Goal: Task Accomplishment & Management: Manage account settings

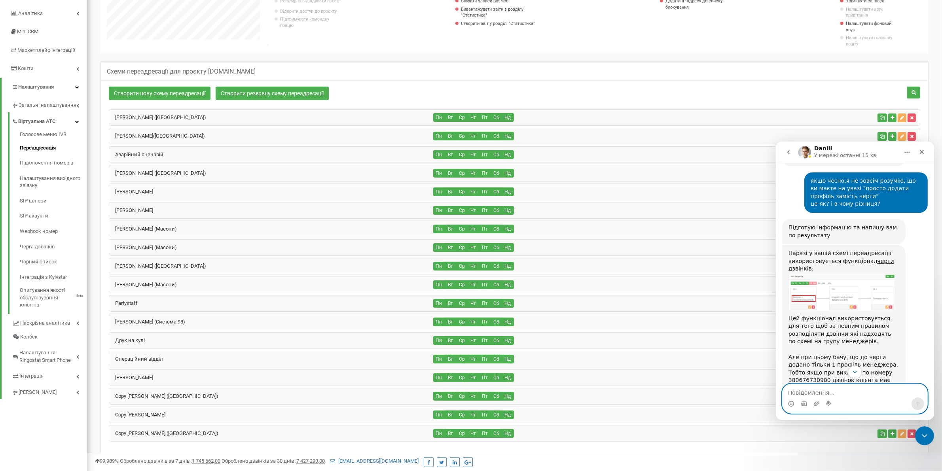
scroll to position [1796, 0]
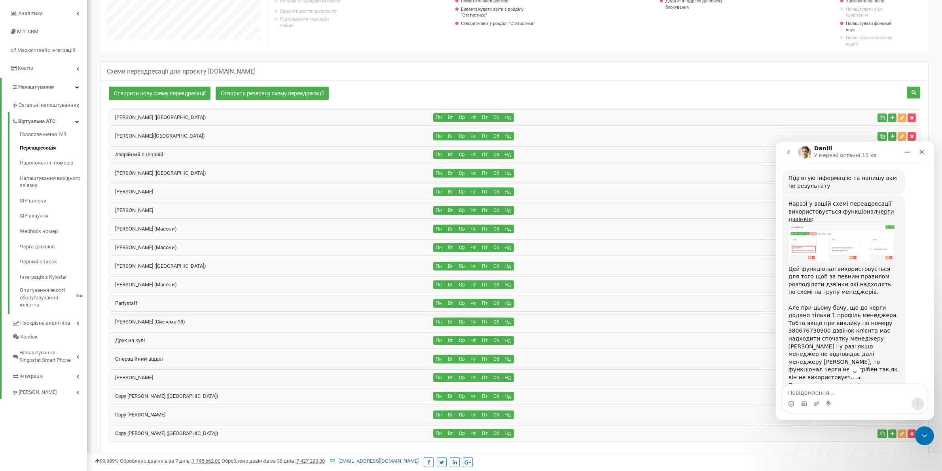
click at [849, 443] on img "Daniil каже…" at bounding box center [841, 462] width 106 height 38
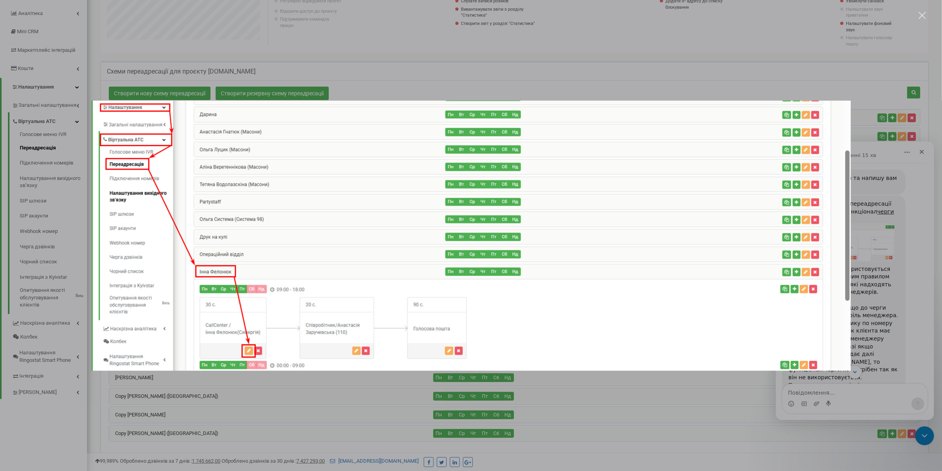
scroll to position [0, 0]
click at [871, 364] on div "Месенджер Intercom" at bounding box center [471, 235] width 942 height 471
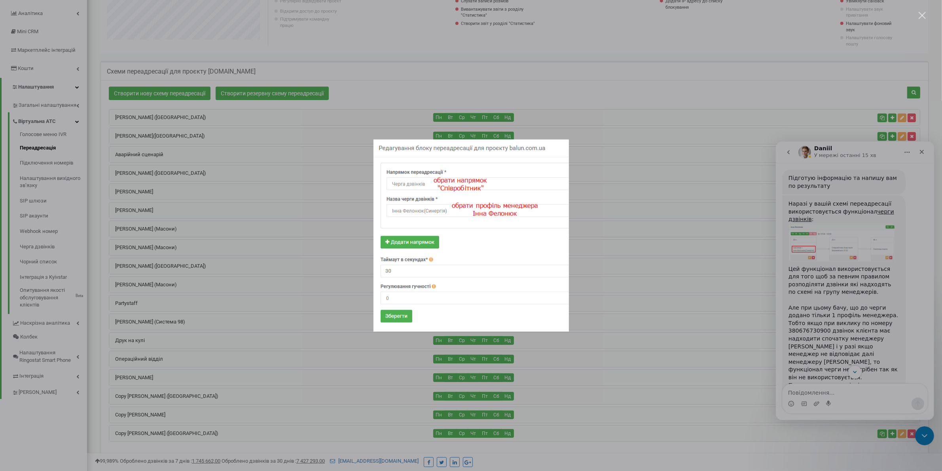
click at [871, 334] on div "Месенджер Intercom" at bounding box center [471, 235] width 942 height 471
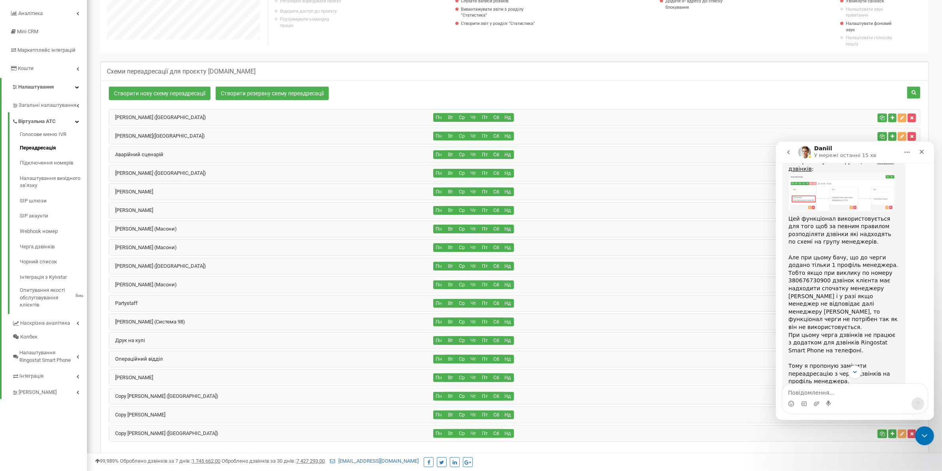
scroll to position [1895, 0]
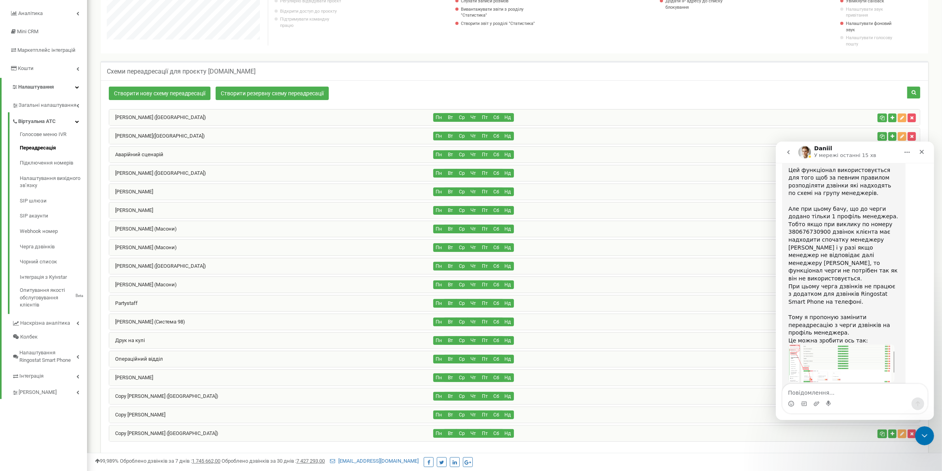
click at [849, 386] on img "Daniil каже…" at bounding box center [841, 438] width 106 height 104
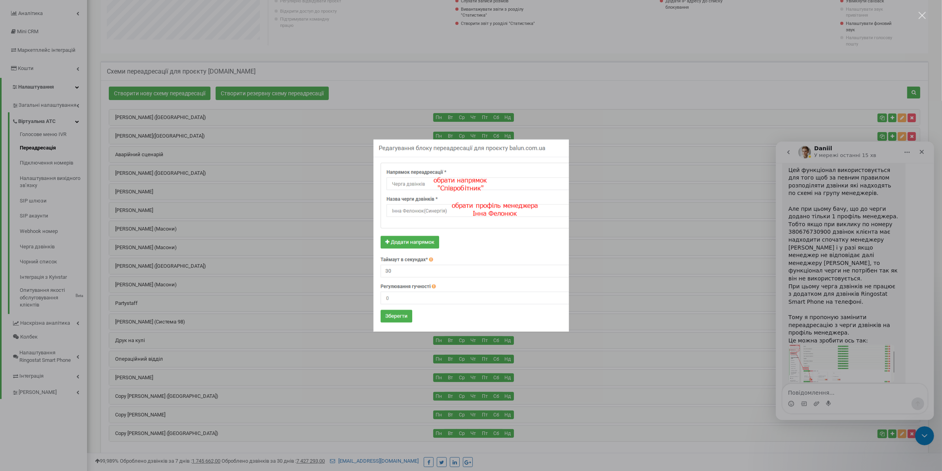
scroll to position [0, 0]
click at [874, 280] on div "Месенджер Intercom" at bounding box center [471, 235] width 942 height 471
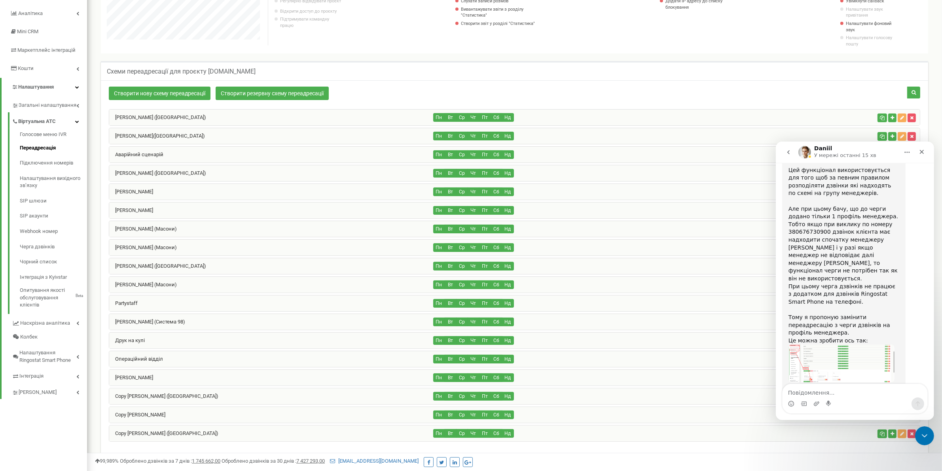
click at [834, 344] on img "Daniil каже…" at bounding box center [841, 363] width 106 height 38
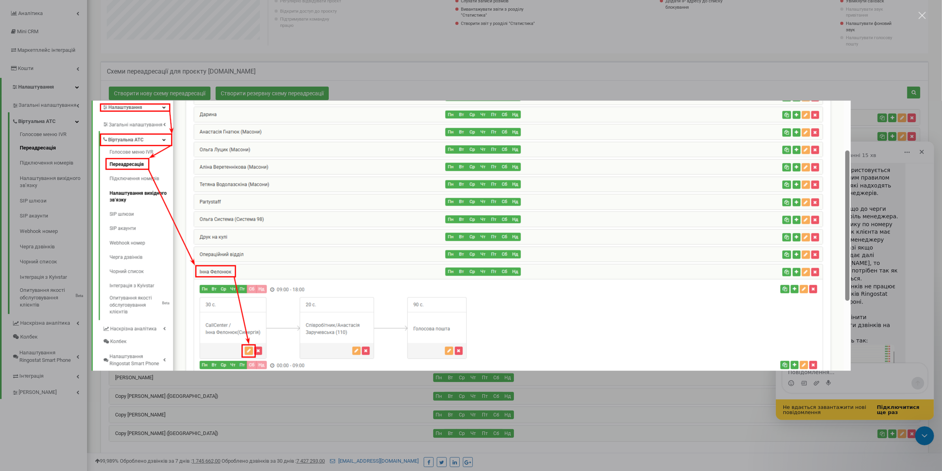
scroll to position [1916, 0]
click at [648, 63] on div "Месенджер Intercom" at bounding box center [471, 235] width 942 height 471
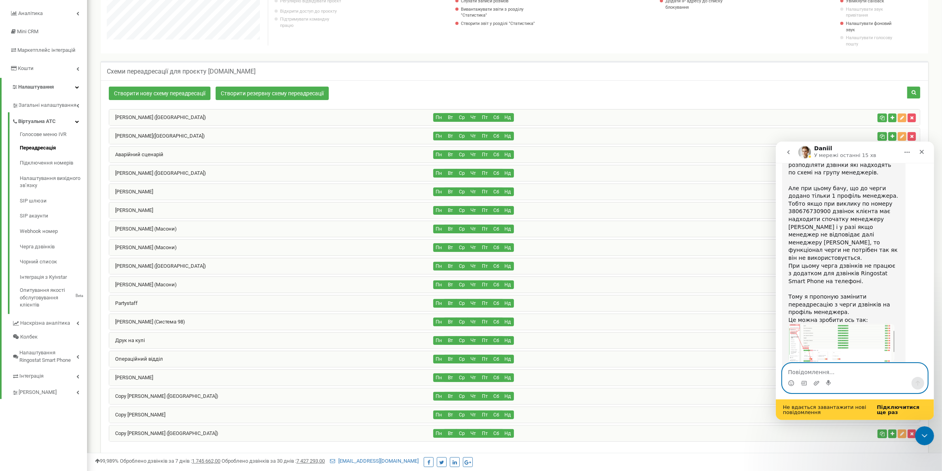
click at [849, 374] on textarea "Повідомлення..." at bounding box center [854, 369] width 145 height 13
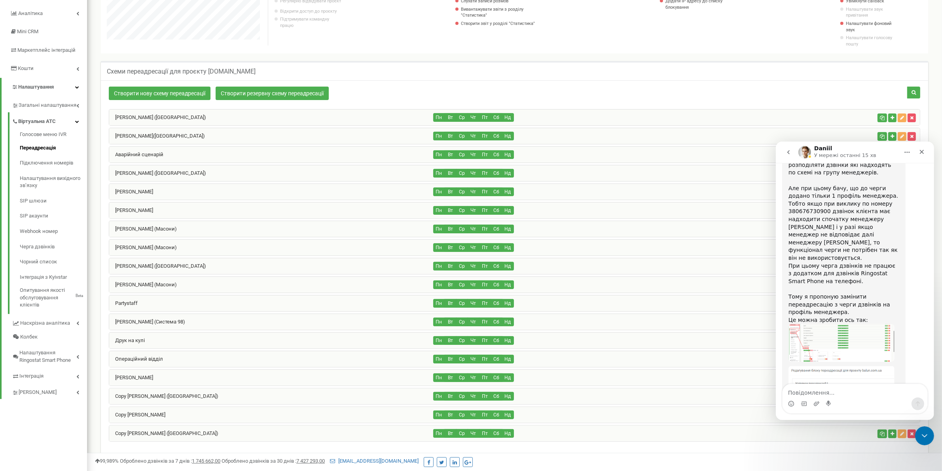
click at [891, 420] on div "Зв'язок відновлено" at bounding box center [854, 420] width 158 height 0
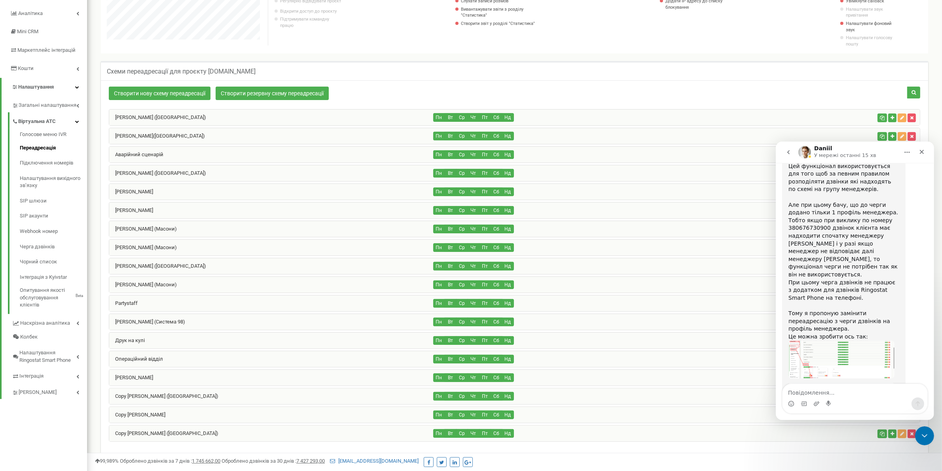
scroll to position [1895, 0]
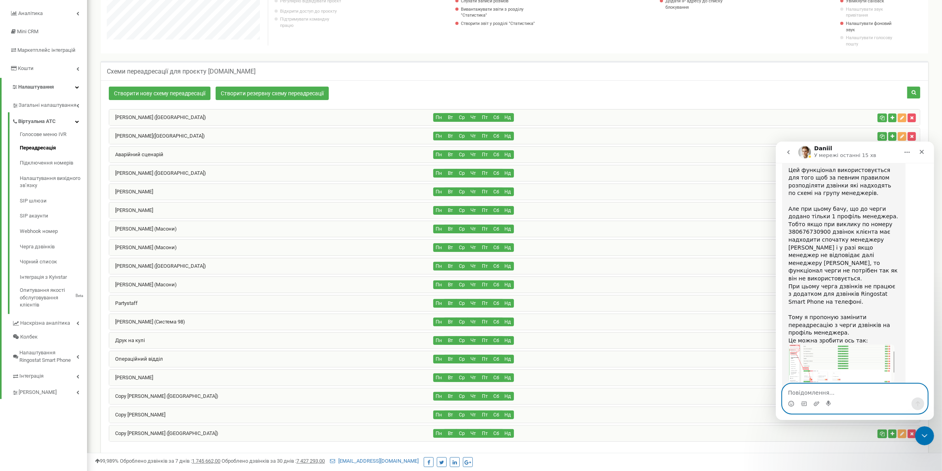
click at [822, 391] on textarea "Повідомлення..." at bounding box center [854, 390] width 145 height 13
type textarea "так, будь ласка, підключіть згідно цієї схеми"
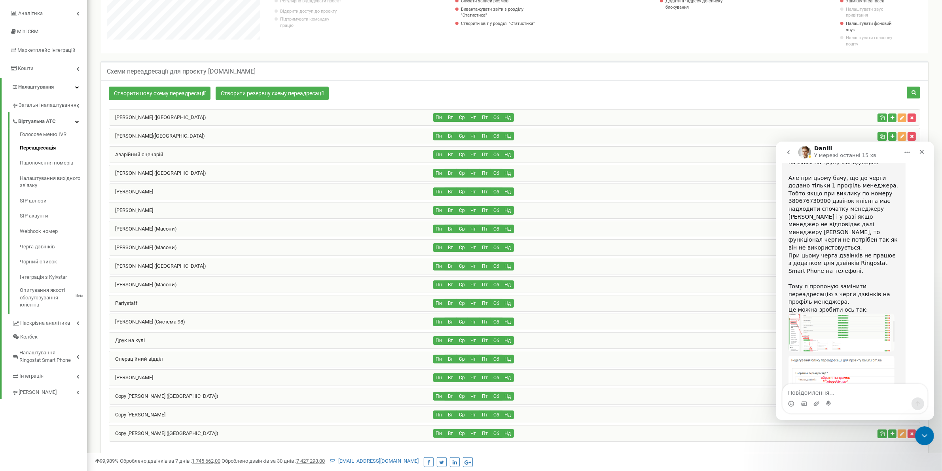
click at [859, 313] on img "Daniil каже…" at bounding box center [841, 332] width 106 height 38
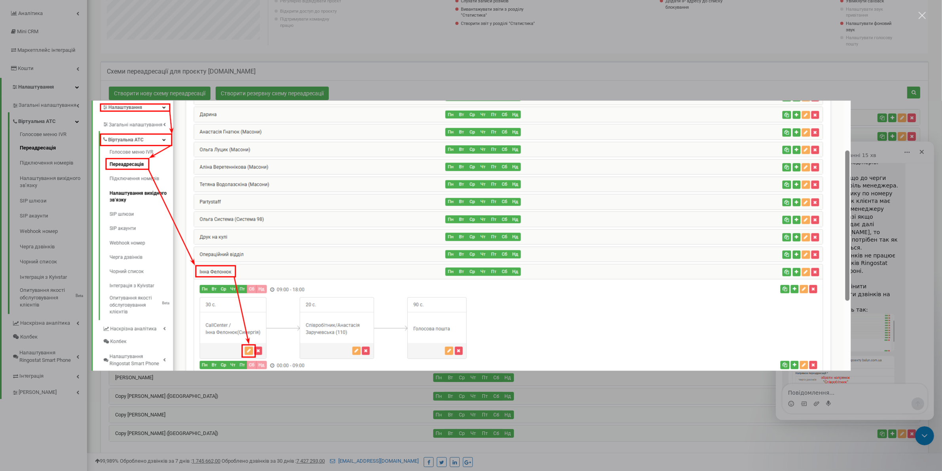
scroll to position [0, 0]
click at [899, 281] on div "Месенджер Intercom" at bounding box center [471, 235] width 942 height 471
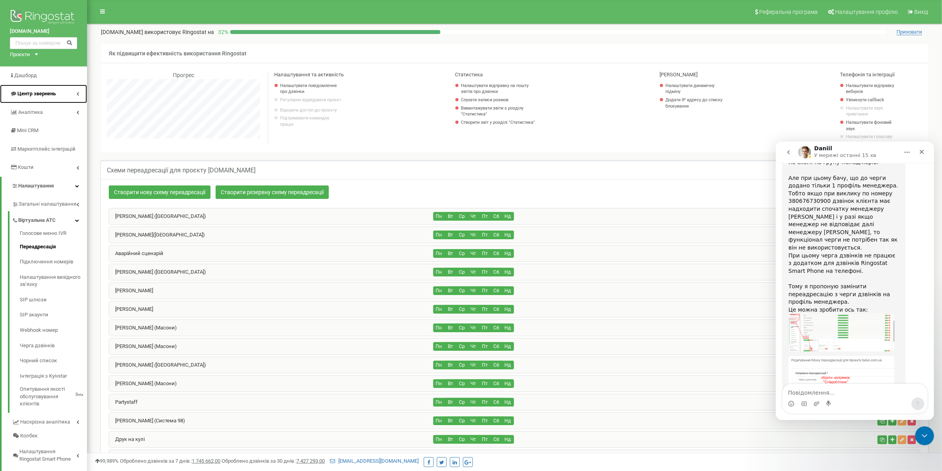
click at [34, 95] on span "Центр звернень" at bounding box center [36, 94] width 38 height 6
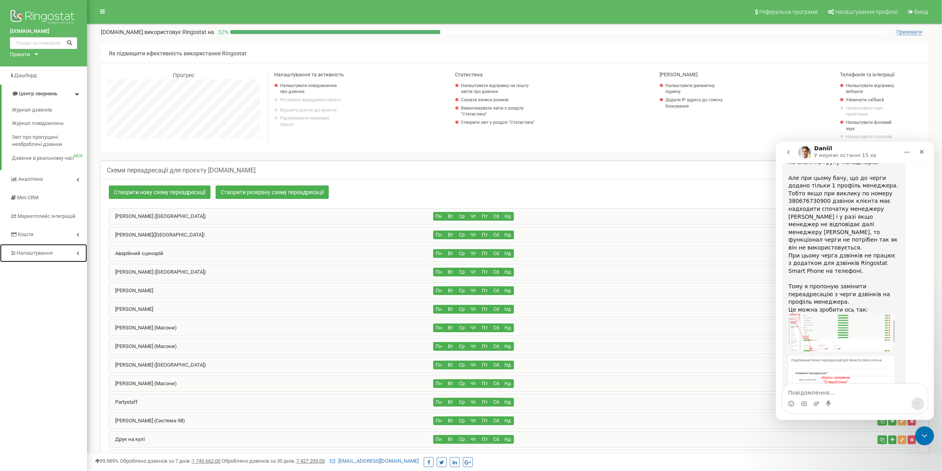
click at [41, 258] on link "Налаштування" at bounding box center [43, 253] width 87 height 19
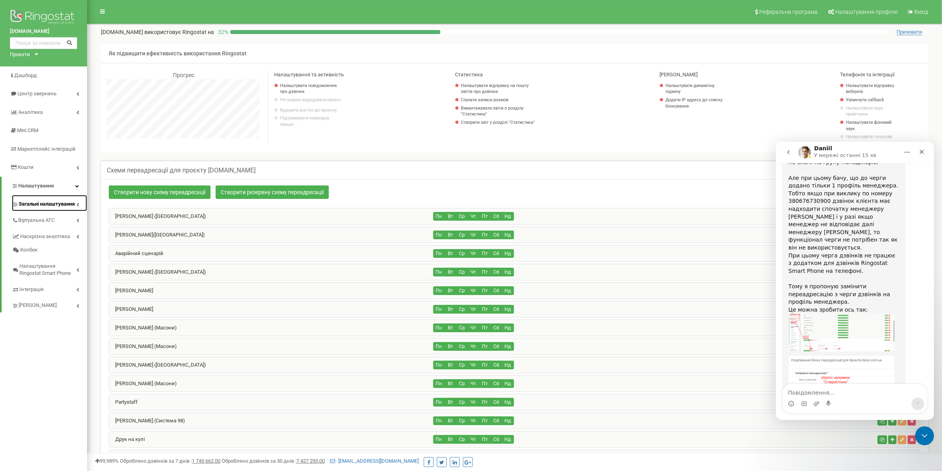
click at [47, 207] on span "Загальні налаштування" at bounding box center [47, 205] width 56 height 8
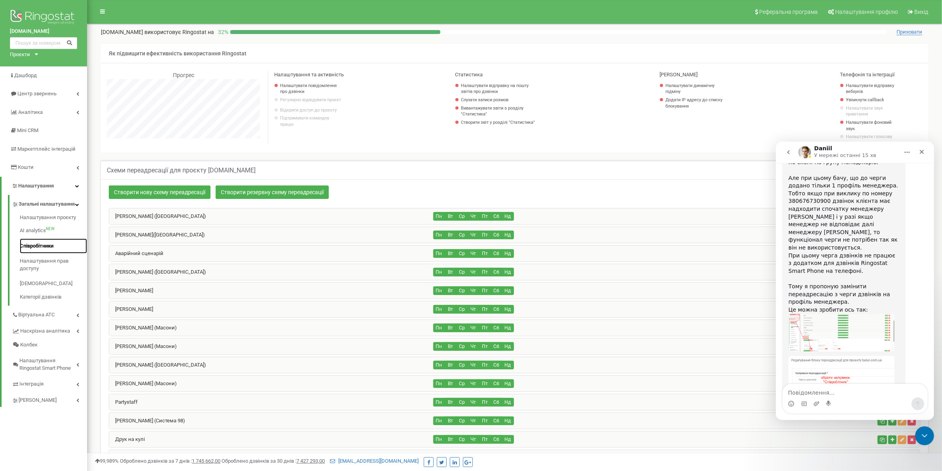
click at [42, 245] on link "Співробітники" at bounding box center [53, 246] width 67 height 15
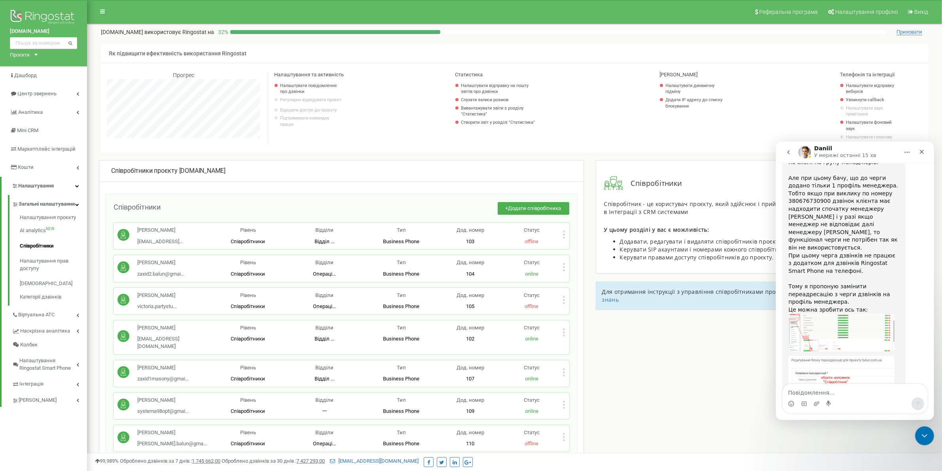
scroll to position [99, 0]
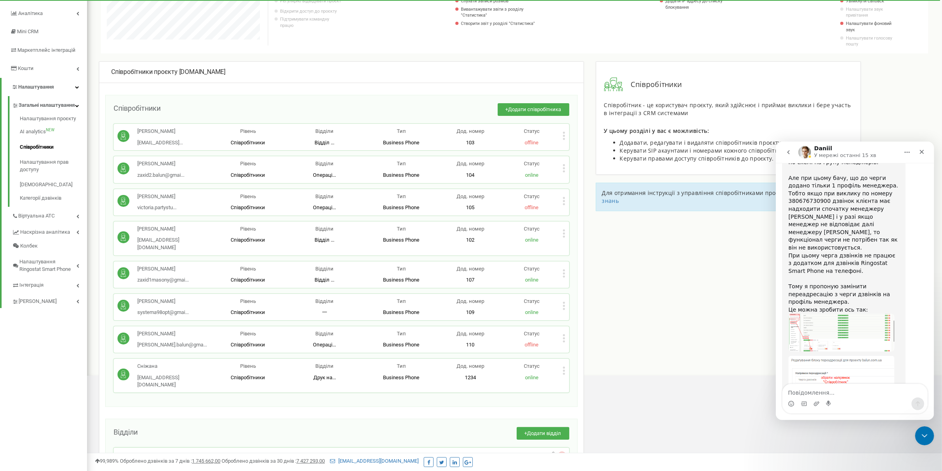
click at [876, 355] on img "Daniil каже…" at bounding box center [841, 407] width 106 height 104
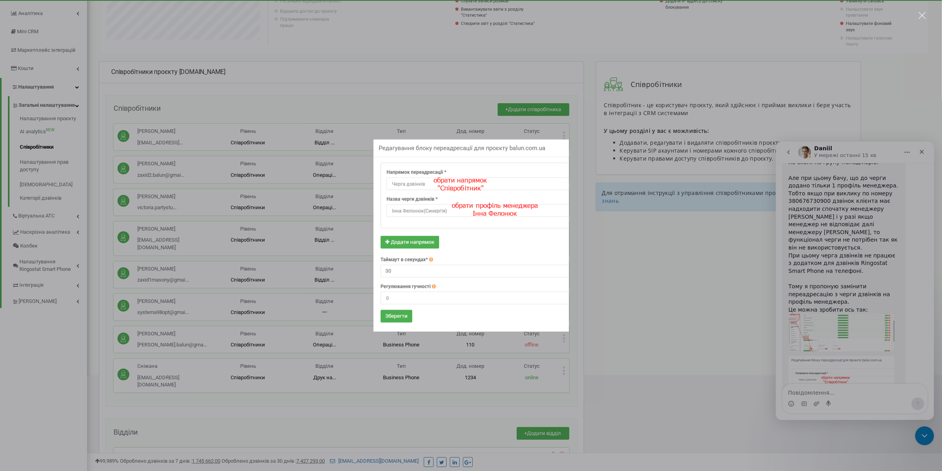
click at [876, 298] on div "Месенджер Intercom" at bounding box center [471, 235] width 942 height 471
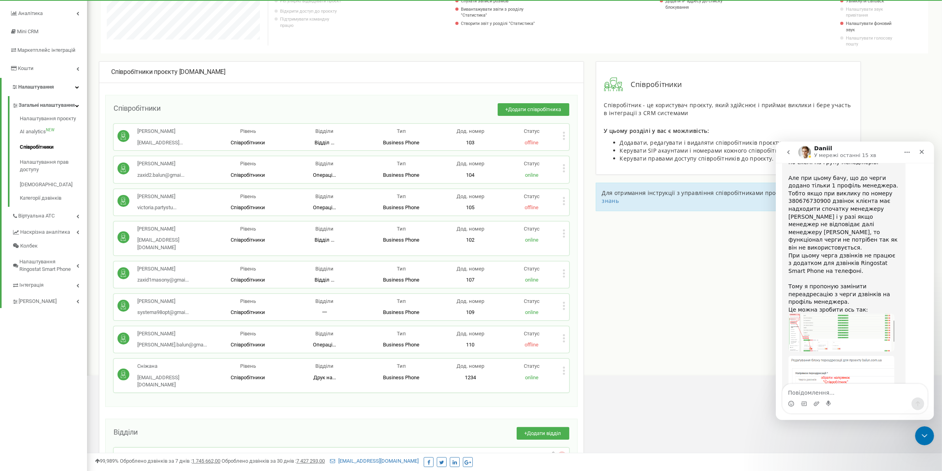
click at [875, 355] on img "Daniil каже…" at bounding box center [841, 407] width 106 height 104
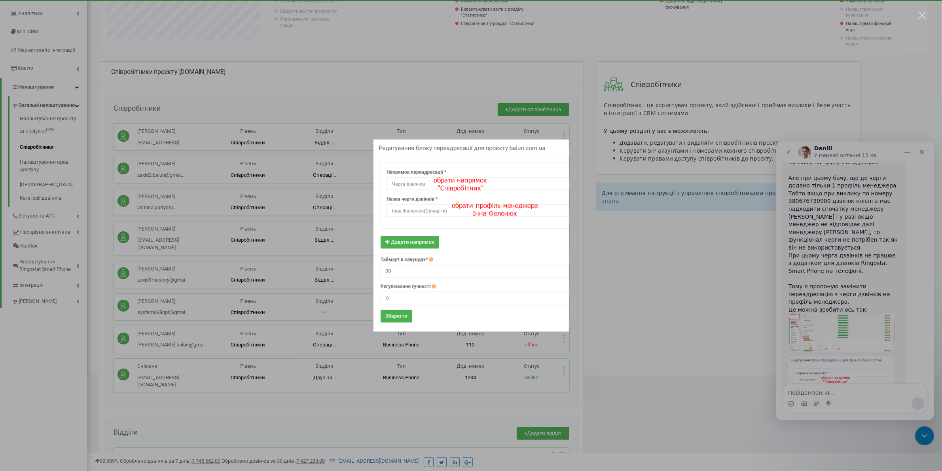
click at [873, 299] on div "Месенджер Intercom" at bounding box center [471, 235] width 942 height 471
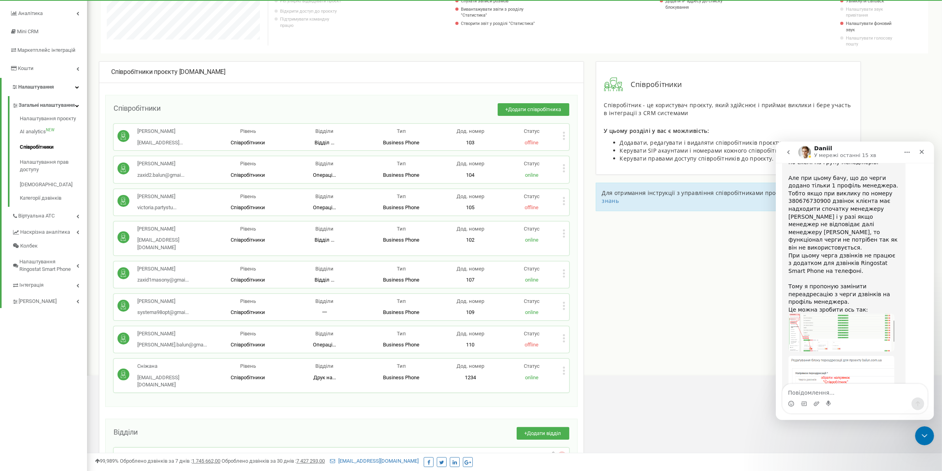
click at [845, 313] on img "Daniil каже…" at bounding box center [841, 332] width 106 height 38
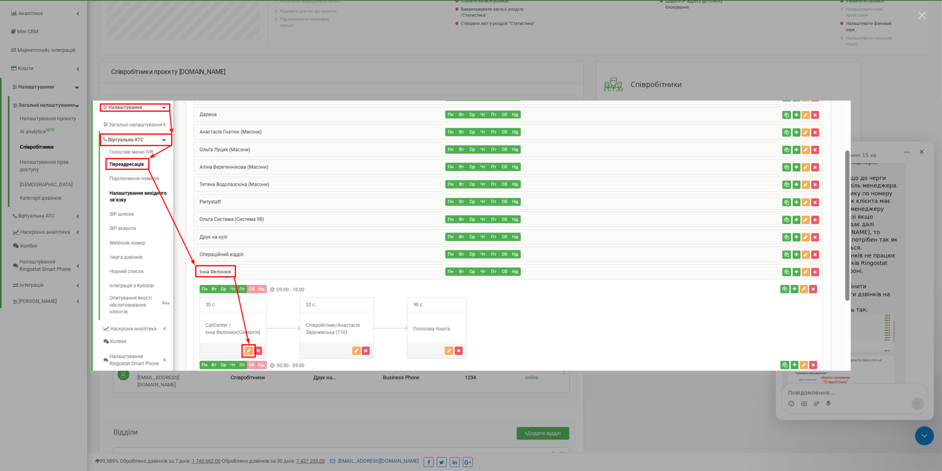
click at [310, 63] on div "Месенджер Intercom" at bounding box center [471, 235] width 942 height 471
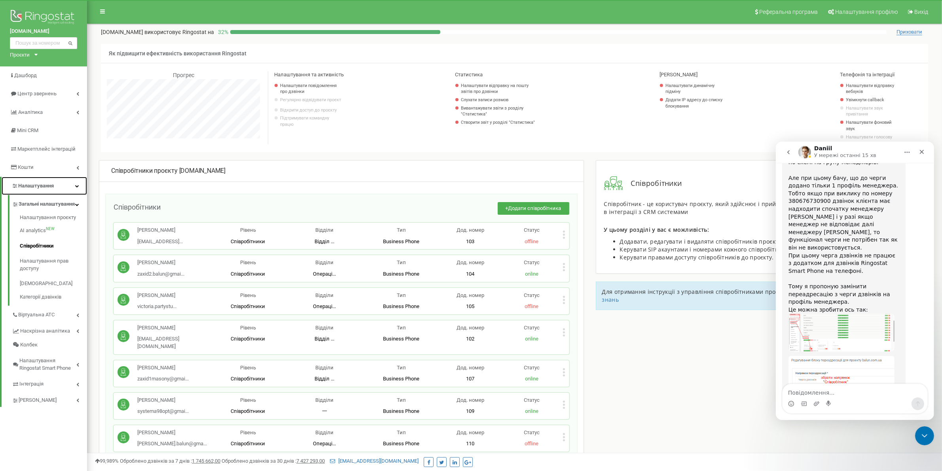
click at [62, 189] on link "Налаштування" at bounding box center [44, 186] width 85 height 19
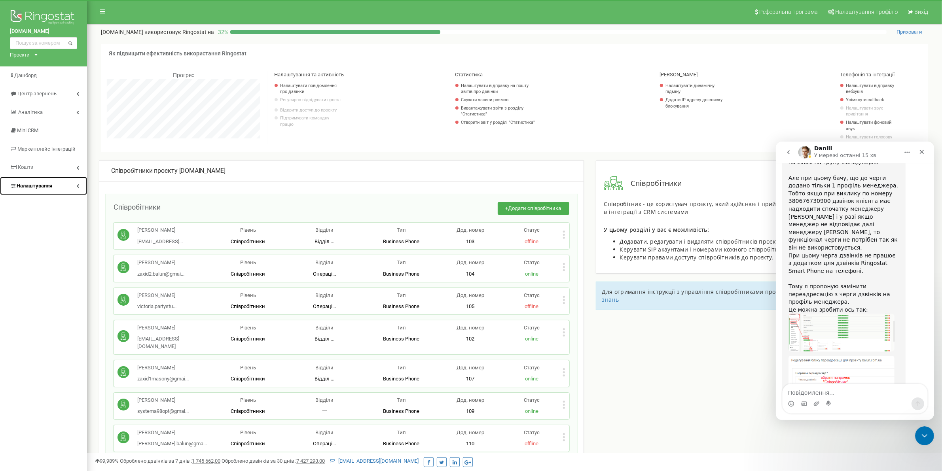
click at [62, 189] on link "Налаштування" at bounding box center [43, 186] width 87 height 19
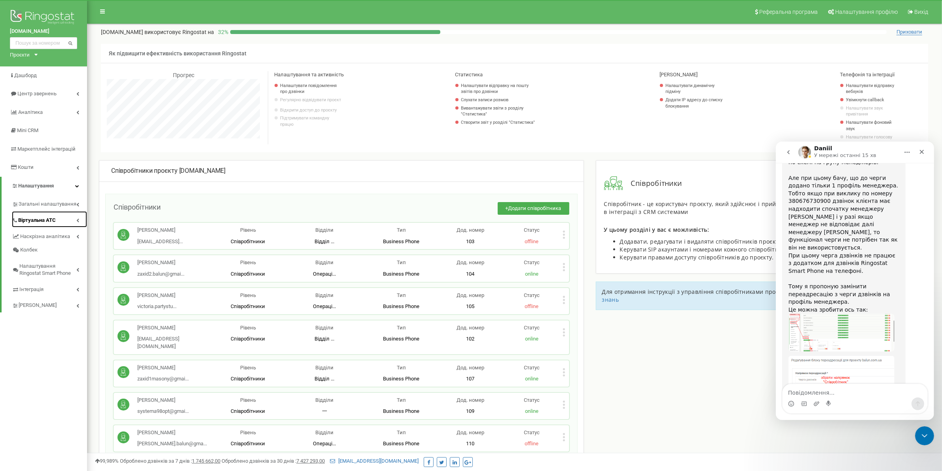
click at [49, 214] on link "Віртуальна АТС" at bounding box center [49, 219] width 75 height 16
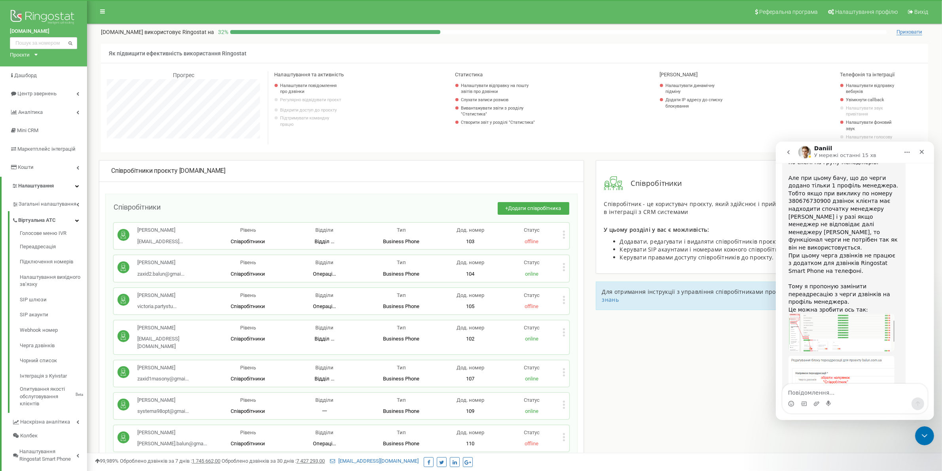
click at [861, 313] on img "Daniil каже…" at bounding box center [841, 332] width 106 height 38
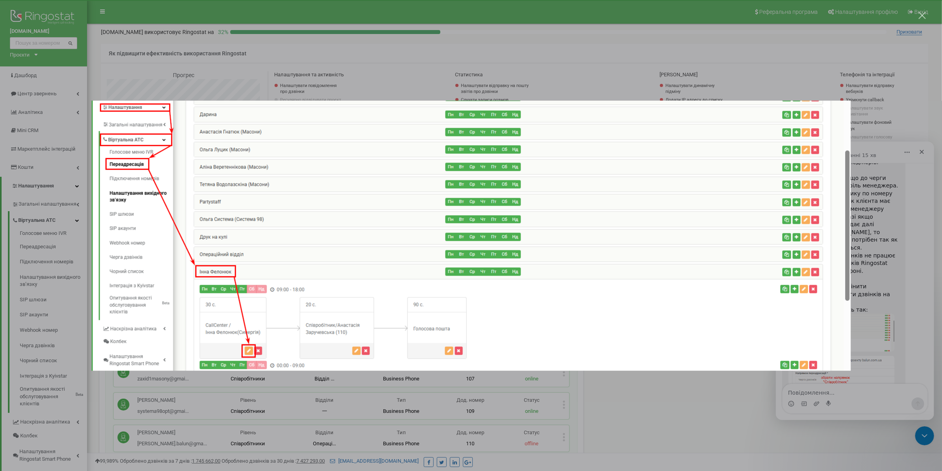
click at [691, 94] on div "Месенджер Intercom" at bounding box center [471, 235] width 942 height 471
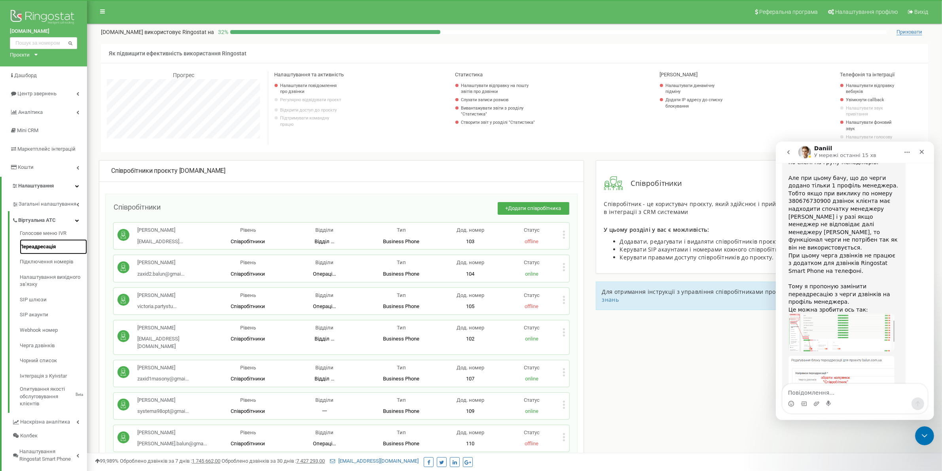
click at [47, 244] on link "Переадресація" at bounding box center [53, 246] width 67 height 15
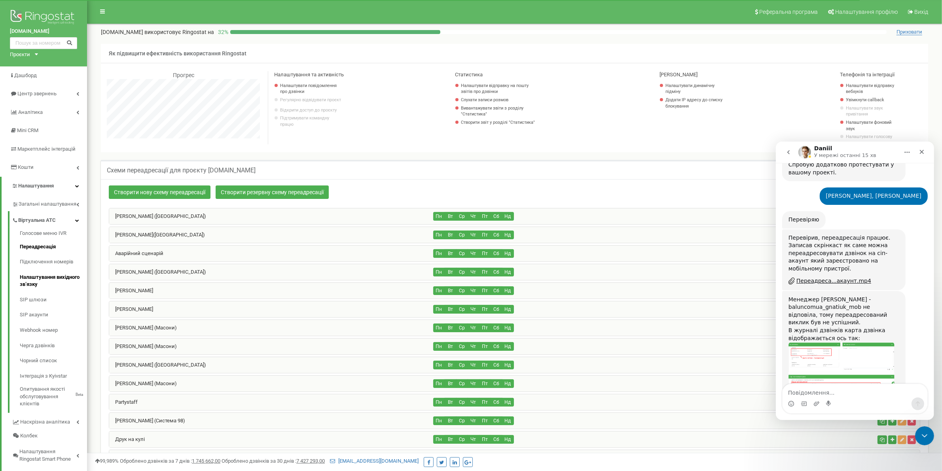
scroll to position [1926, 0]
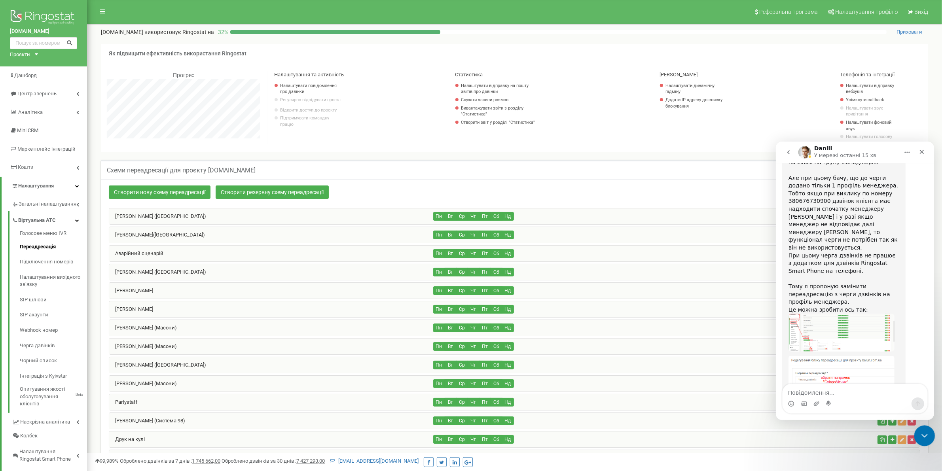
click at [921, 435] on icon "Закрити програму для спілкування Intercom" at bounding box center [923, 434] width 9 height 9
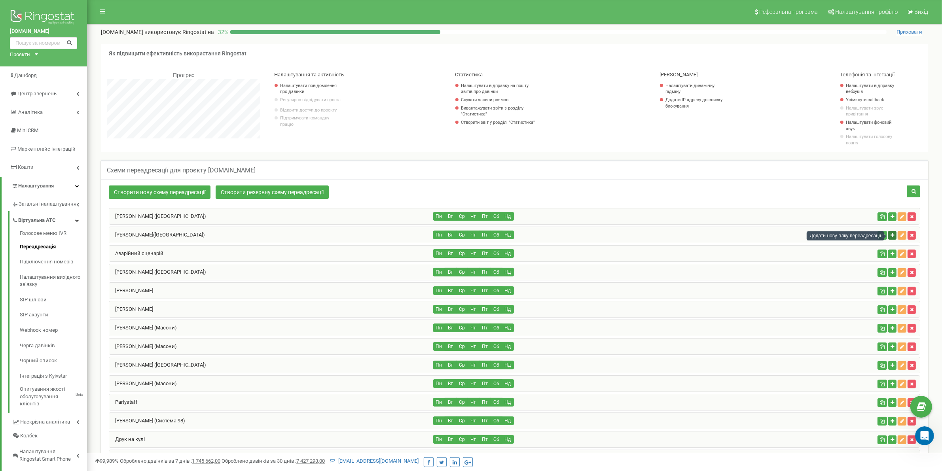
click at [893, 235] on icon "button" at bounding box center [893, 235] width 4 height 5
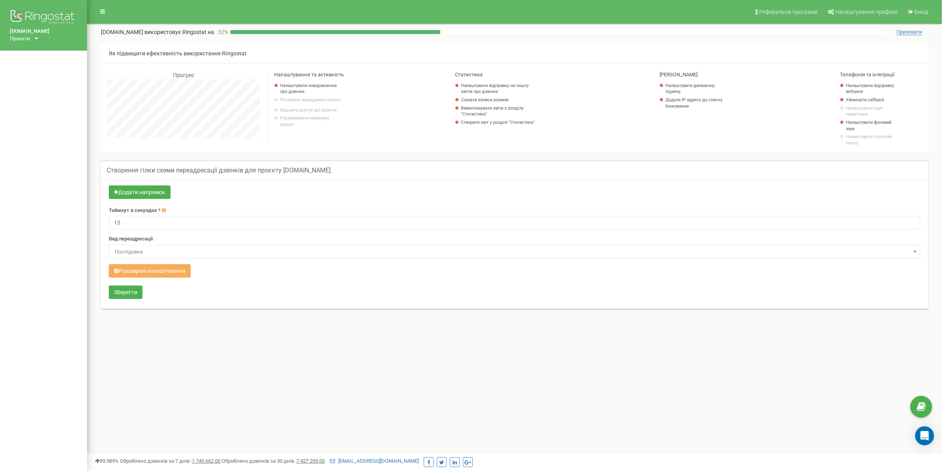
scroll to position [475, 855]
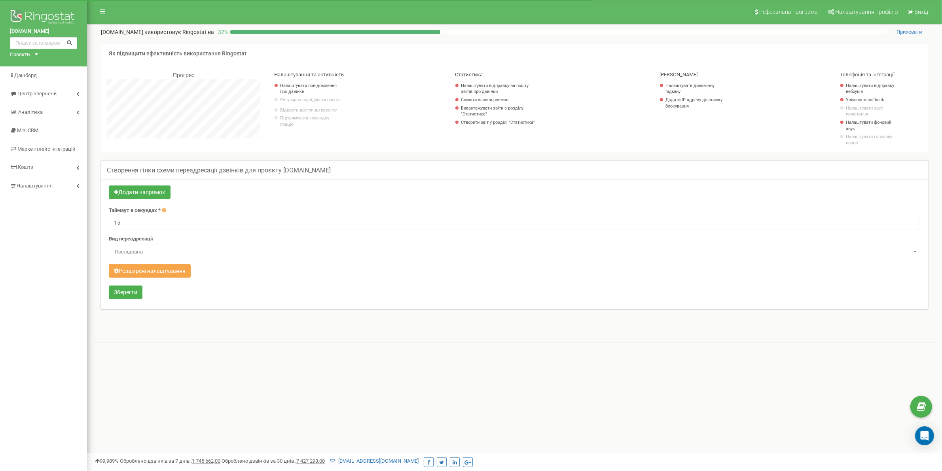
click at [133, 269] on button "Розширені налаштування" at bounding box center [150, 270] width 82 height 13
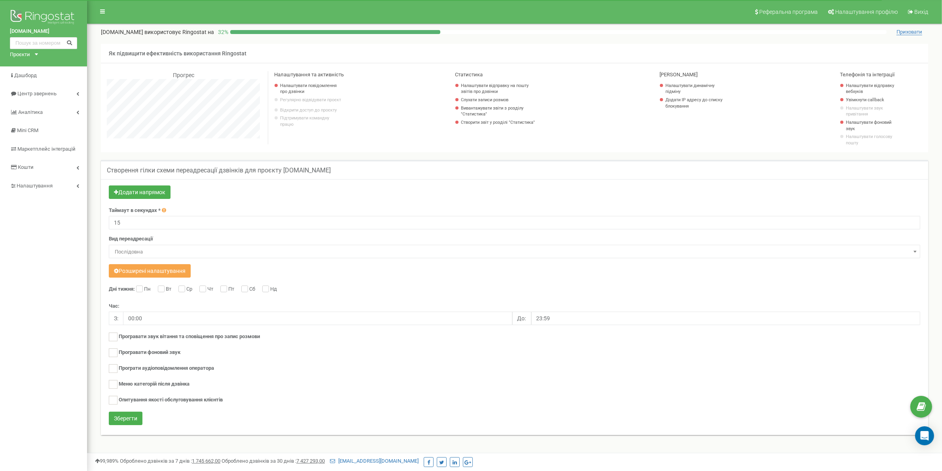
scroll to position [3, 0]
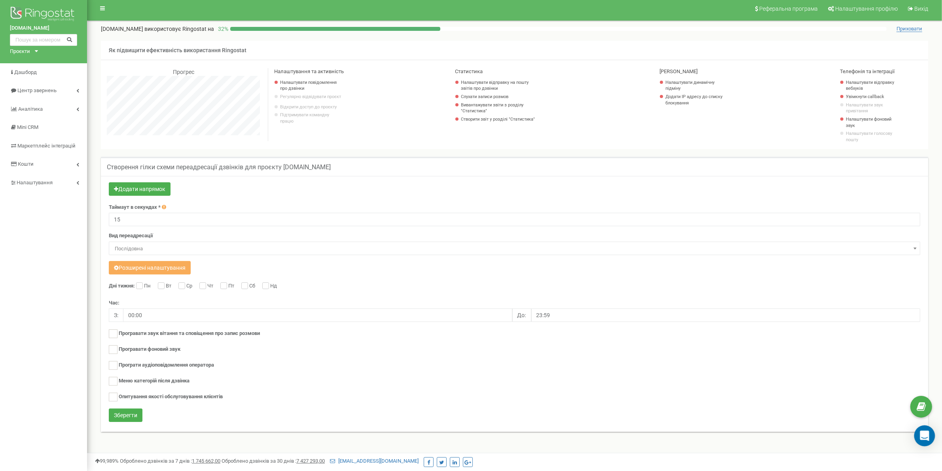
click at [927, 432] on icon "Open Intercom Messenger" at bounding box center [924, 436] width 9 height 10
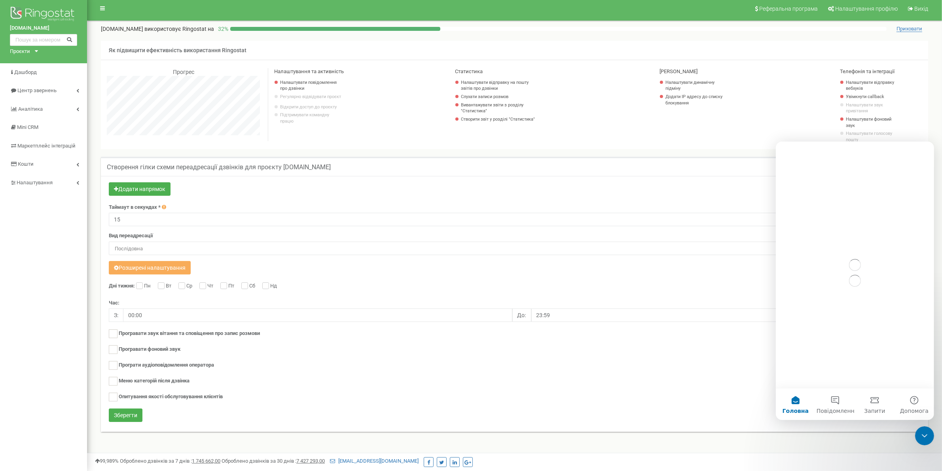
scroll to position [0, 0]
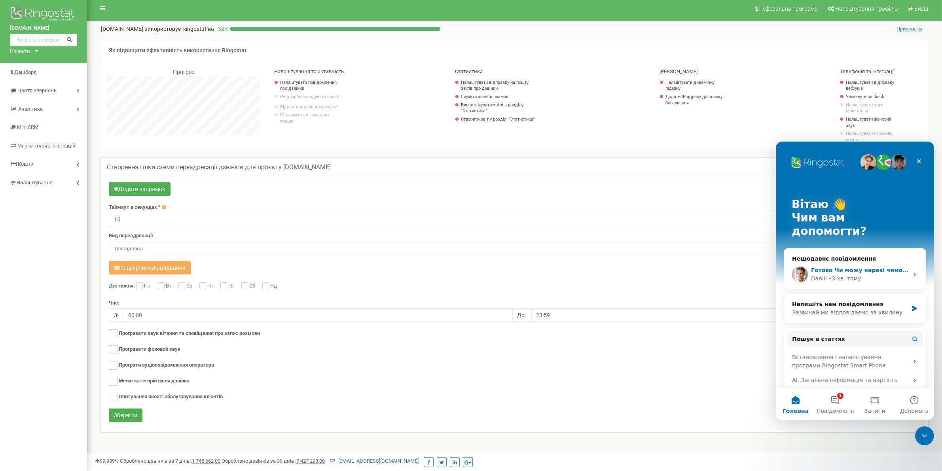
click at [866, 267] on span "Готово Чи можу наразі чимось ще вам допомогти?" at bounding box center [892, 270] width 163 height 6
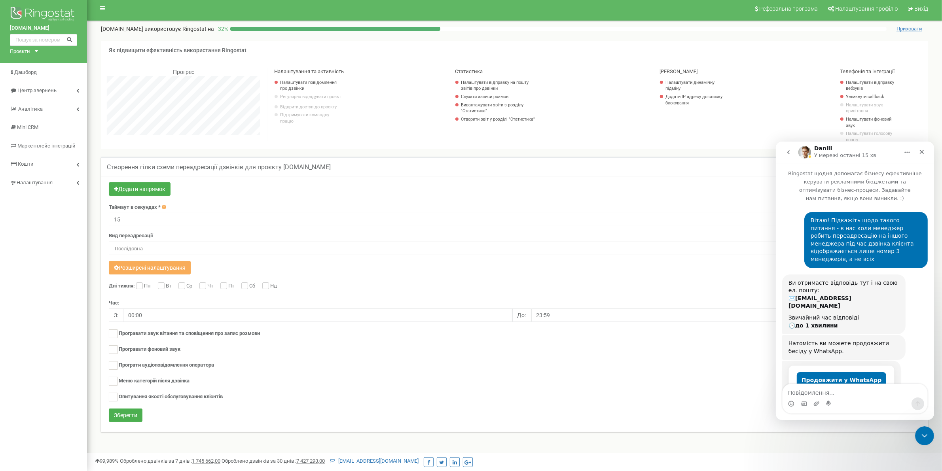
scroll to position [2022, 0]
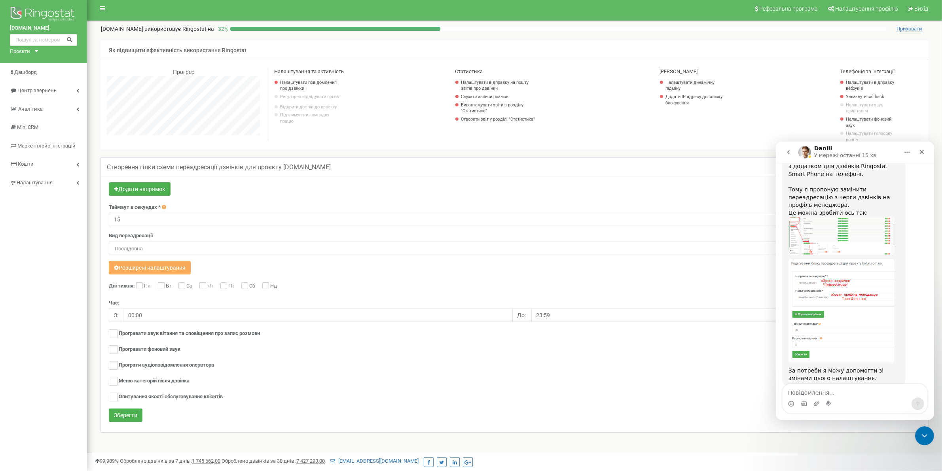
click at [833, 450] on img "Daniil каже…" at bounding box center [841, 466] width 106 height 32
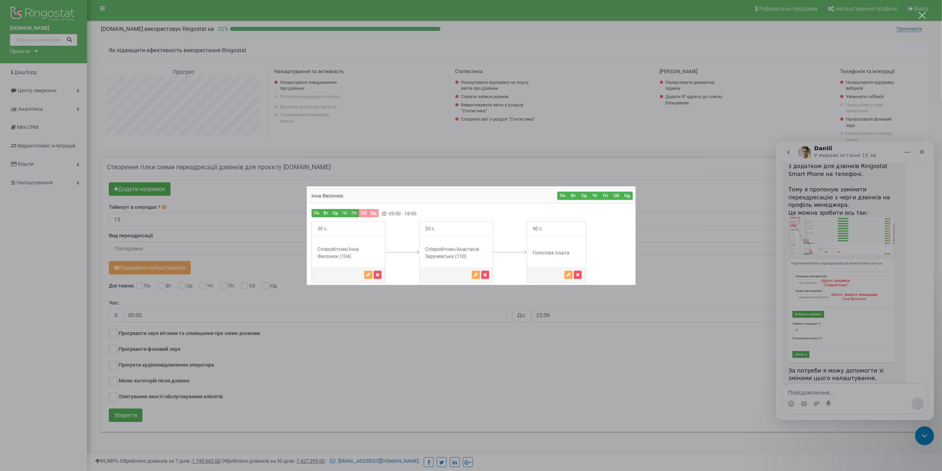
click at [849, 394] on div "Месенджер Intercom" at bounding box center [471, 235] width 942 height 471
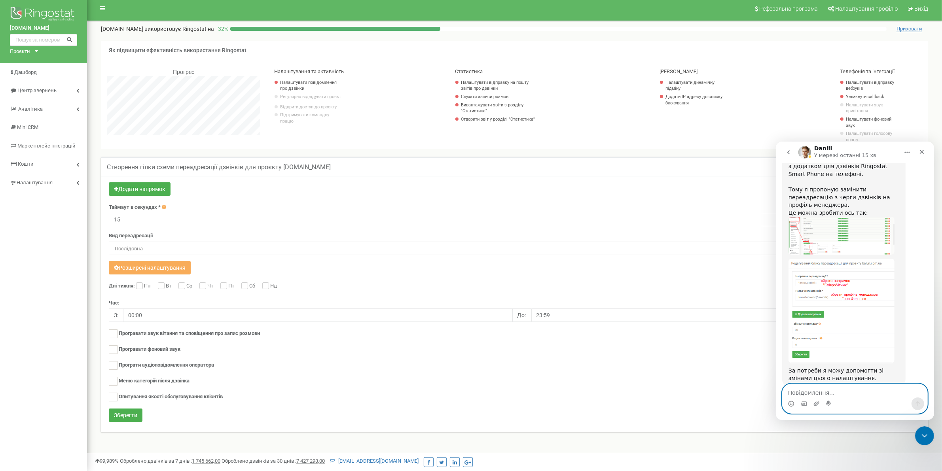
click at [836, 395] on textarea "Повідомлення..." at bounding box center [854, 390] width 145 height 13
type textarea "поки дякую"
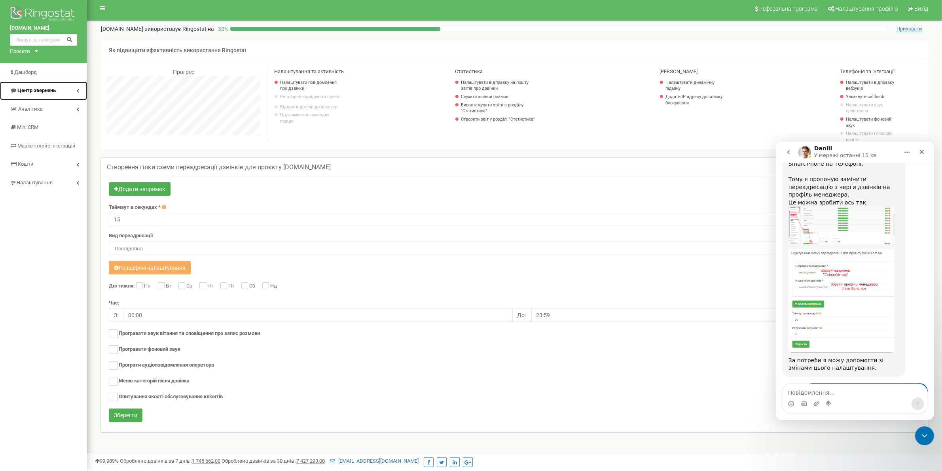
click at [59, 91] on link "Центр звернень" at bounding box center [43, 91] width 87 height 19
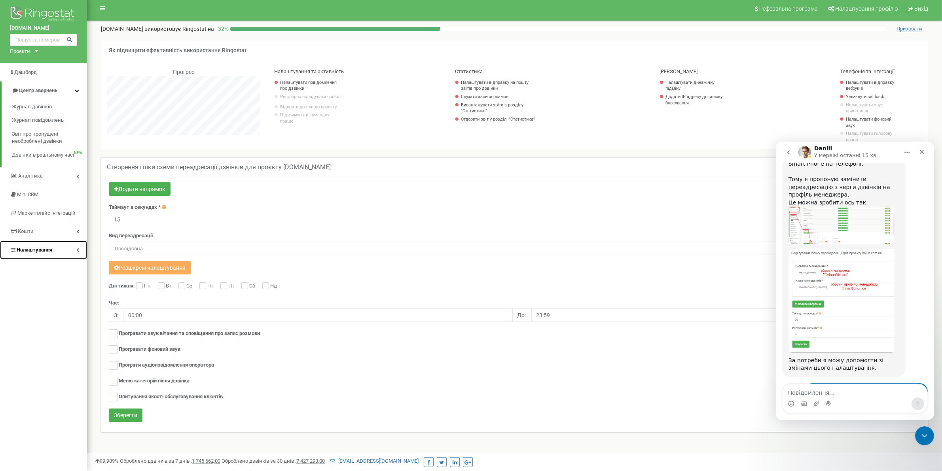
click at [64, 248] on link "Налаштування" at bounding box center [43, 250] width 87 height 19
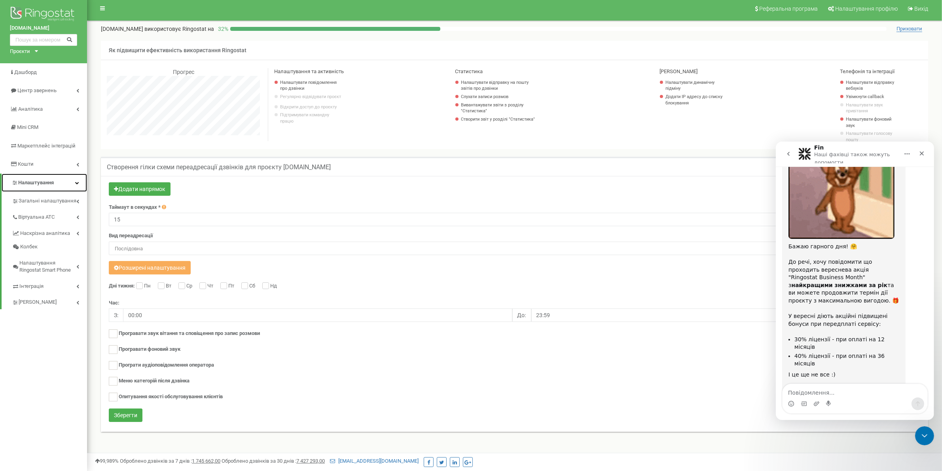
scroll to position [2523, 0]
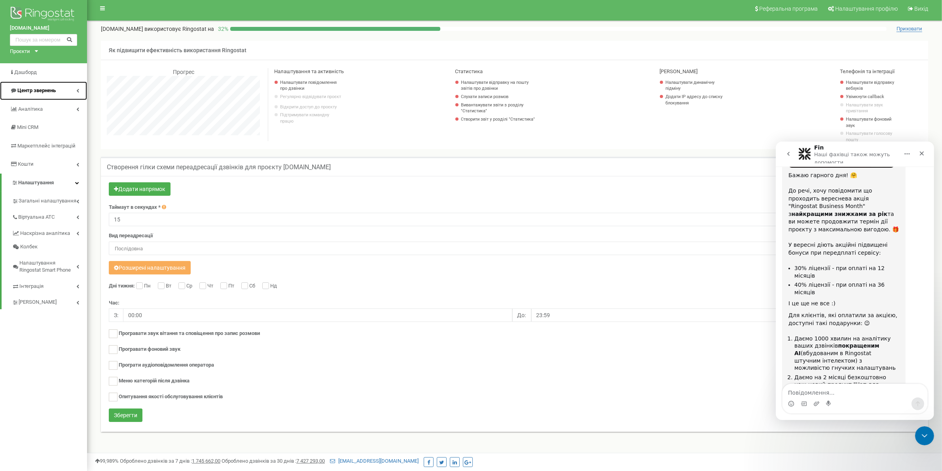
click at [38, 87] on span "Центр звернень" at bounding box center [36, 90] width 38 height 6
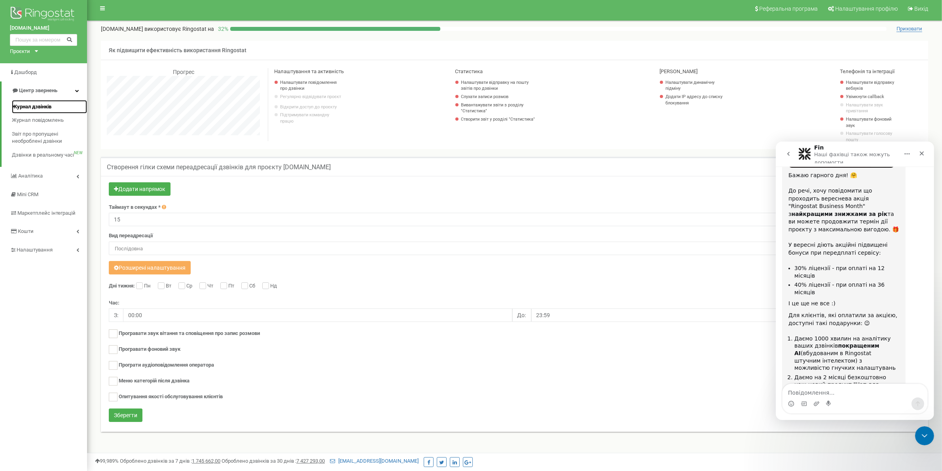
click at [36, 105] on span "Журнал дзвінків" at bounding box center [32, 107] width 40 height 8
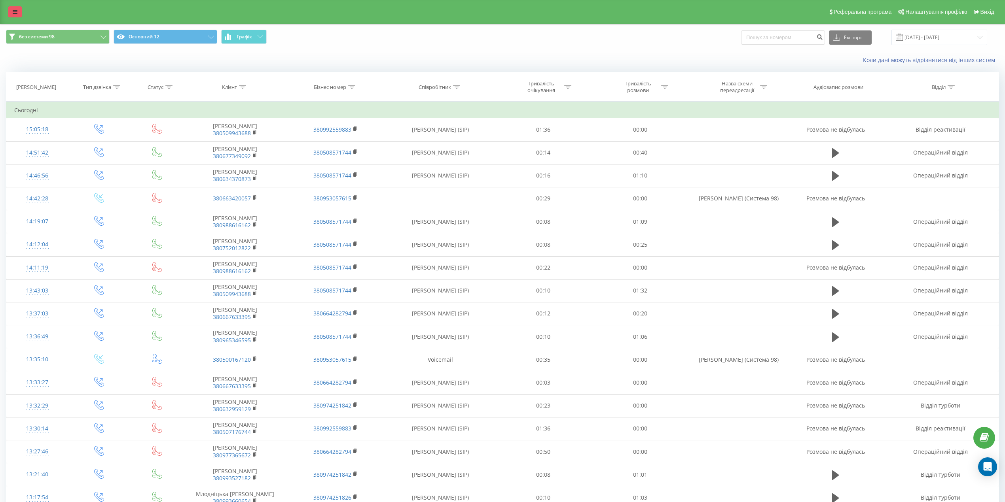
click at [13, 8] on link at bounding box center [15, 11] width 14 height 11
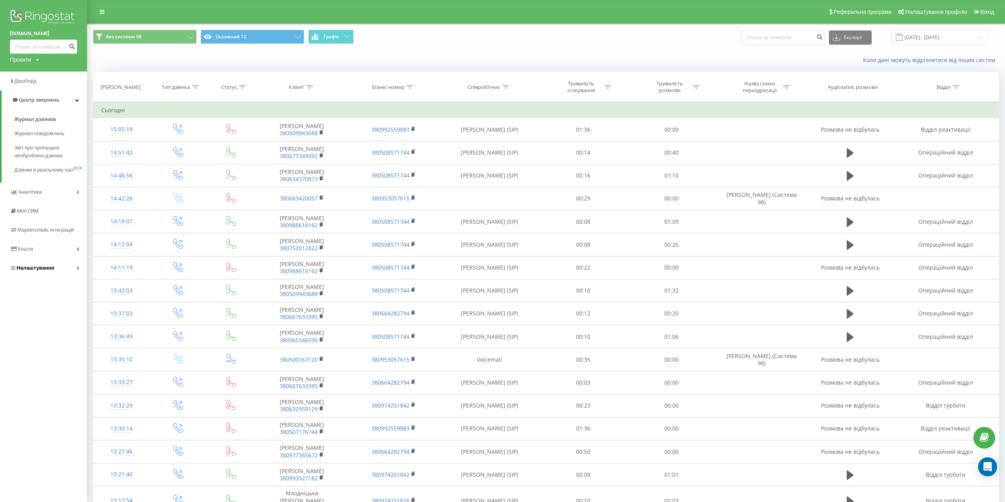
click at [51, 271] on span "Налаштування" at bounding box center [36, 268] width 38 height 6
click at [57, 217] on span "Загальні налаштування" at bounding box center [50, 221] width 59 height 16
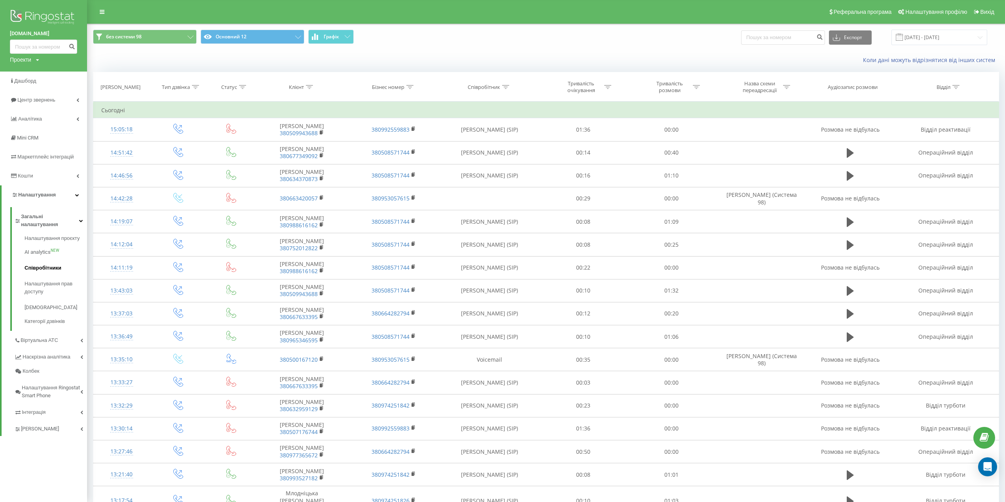
click at [36, 271] on span "Співробітники" at bounding box center [43, 268] width 37 height 8
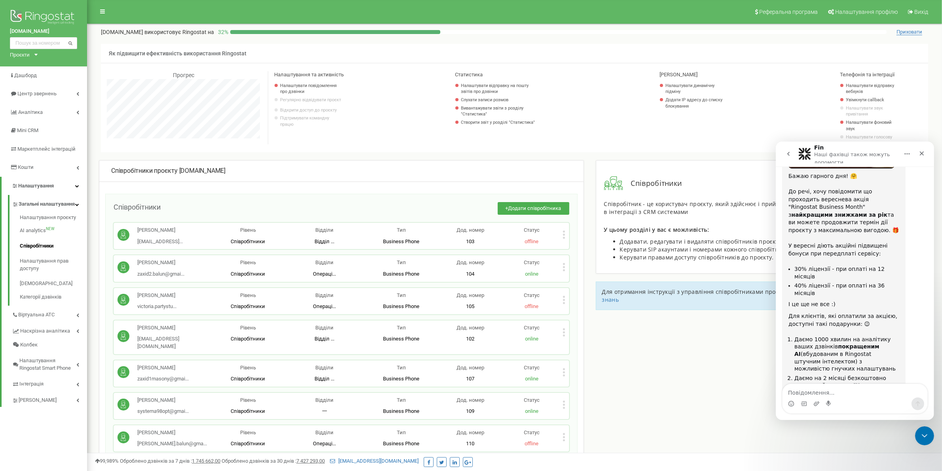
scroll to position [148, 0]
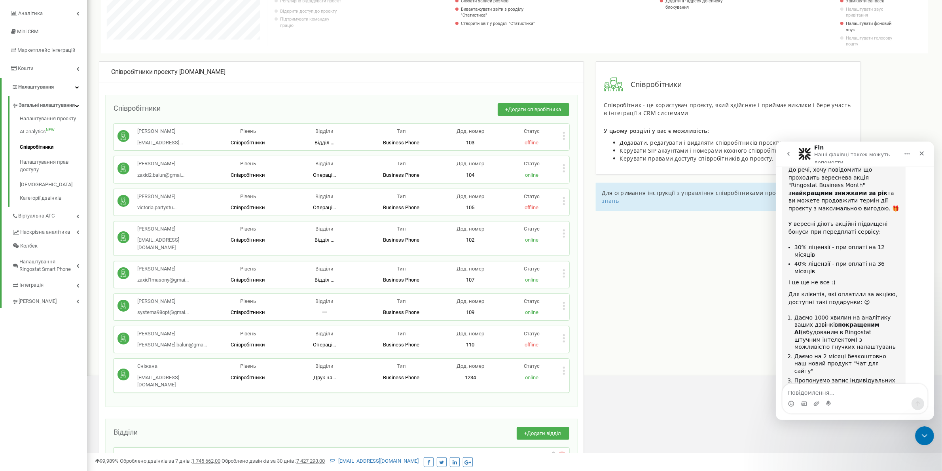
scroll to position [0, 0]
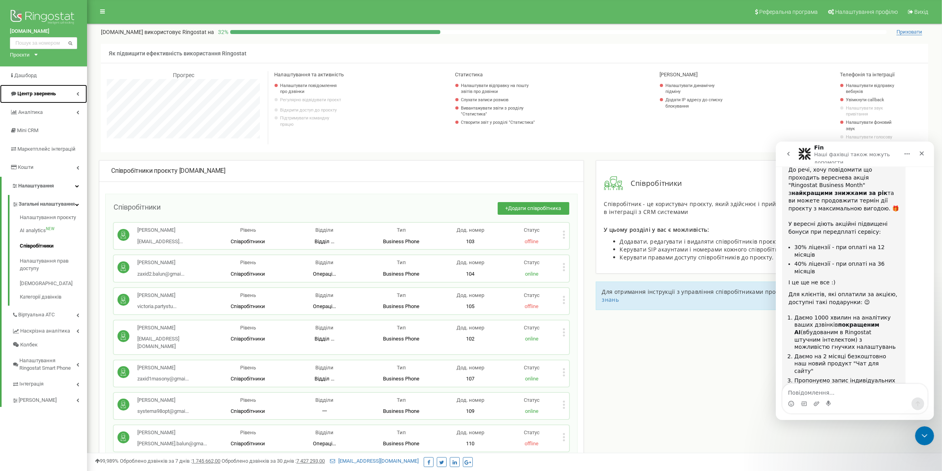
click at [48, 96] on span "Центр звернень" at bounding box center [36, 94] width 38 height 6
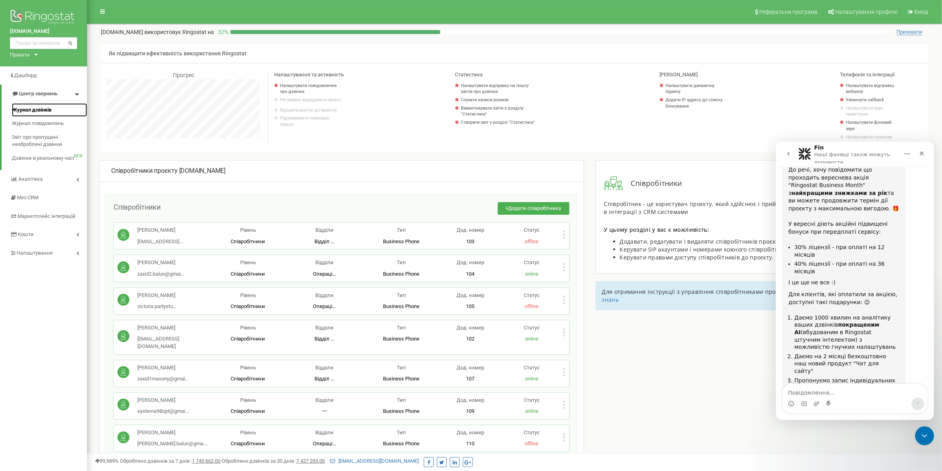
click at [37, 108] on span "Журнал дзвінків" at bounding box center [32, 110] width 40 height 8
